Goal: Task Accomplishment & Management: Manage account settings

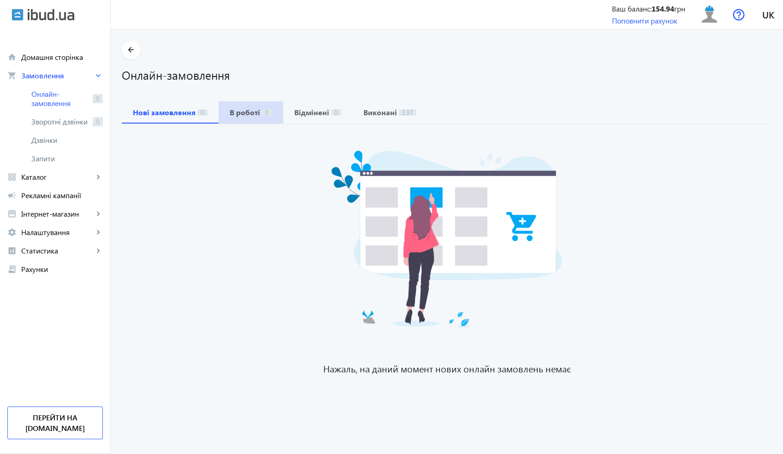
click at [262, 114] on span "0" at bounding box center [267, 112] width 10 height 6
click at [363, 113] on b "Виконані" at bounding box center [380, 112] width 34 height 7
